Goal: Task Accomplishment & Management: Manage account settings

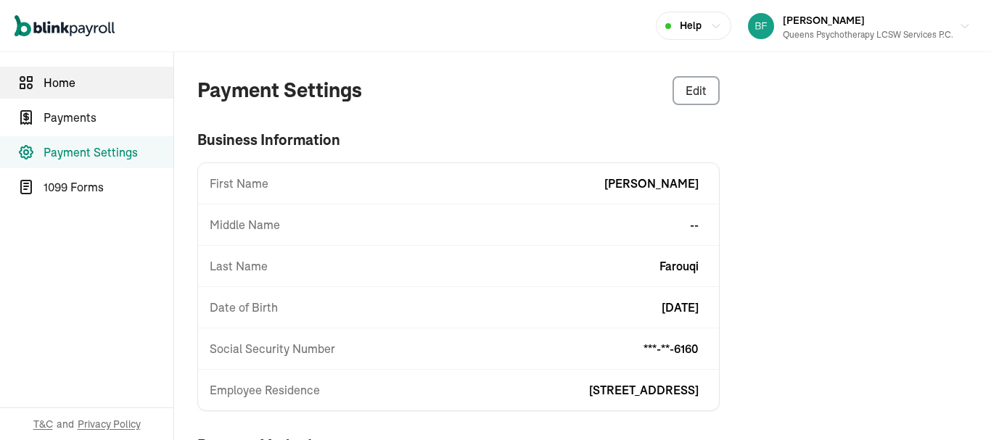
click at [84, 78] on span "Home" at bounding box center [109, 82] width 130 height 17
select select "2025"
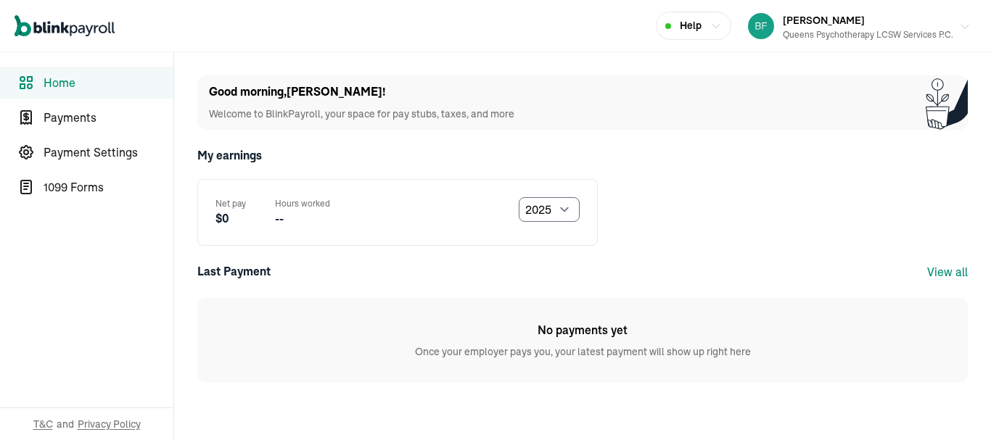
click at [787, 32] on div "Queens Psychotherapy LCSW Services P.C." at bounding box center [868, 34] width 171 height 13
click at [61, 142] on link "Payment Settings" at bounding box center [86, 152] width 173 height 32
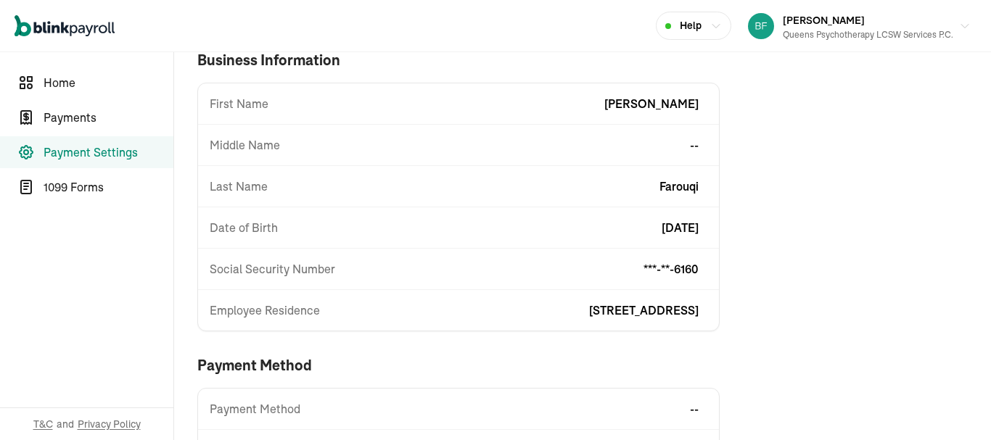
scroll to position [85, 0]
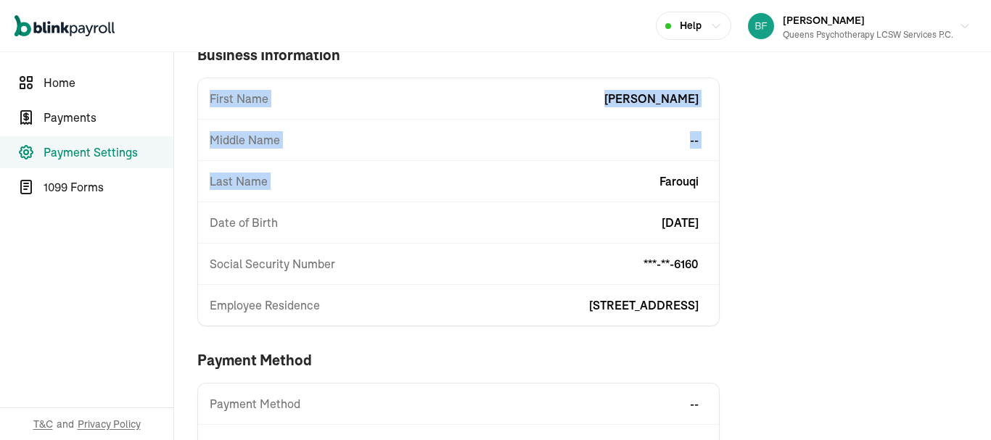
drag, startPoint x: 192, startPoint y: 72, endPoint x: 533, endPoint y: 163, distance: 353.6
click at [533, 163] on div "Payment Settings Edit business information First Name [PERSON_NAME] Middle Name…" at bounding box center [582, 249] width 817 height 564
click at [752, 229] on div "Payment Settings Edit business information First Name [PERSON_NAME] Middle Name…" at bounding box center [582, 249] width 817 height 564
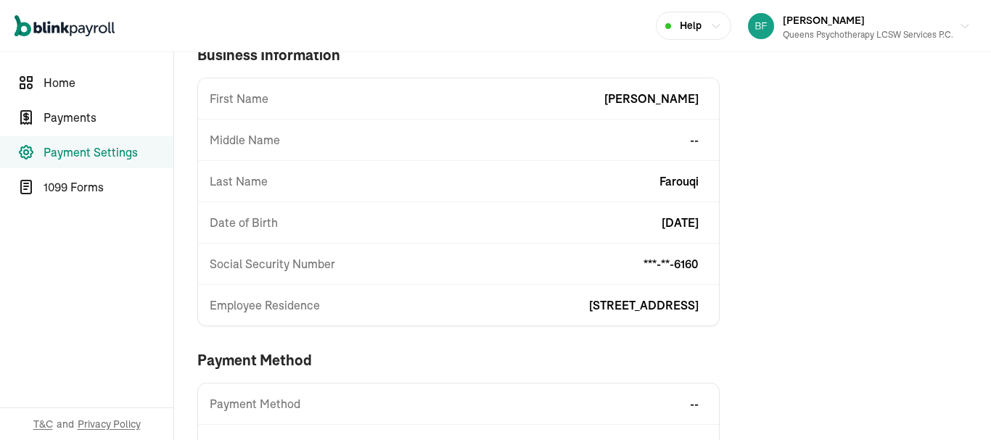
click at [848, 252] on div "Payment Settings Edit business information First Name [PERSON_NAME] Middle Name…" at bounding box center [582, 249] width 817 height 564
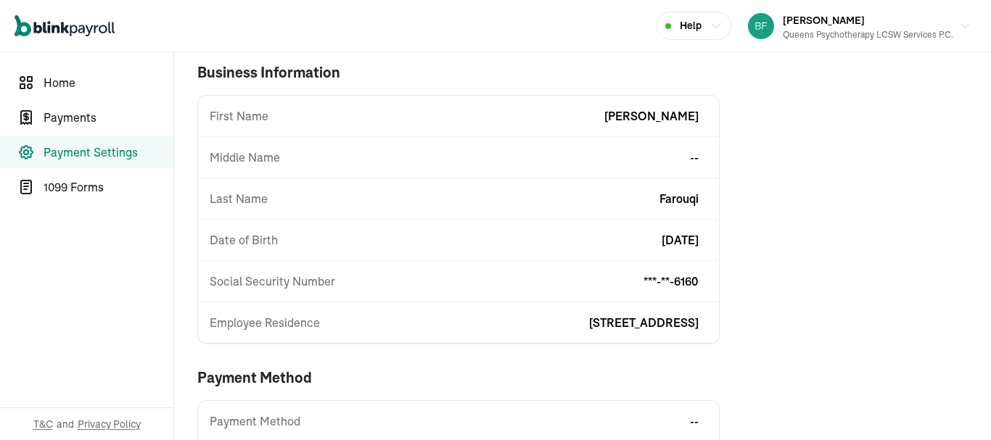
scroll to position [97, 0]
